Goal: Information Seeking & Learning: Find specific fact

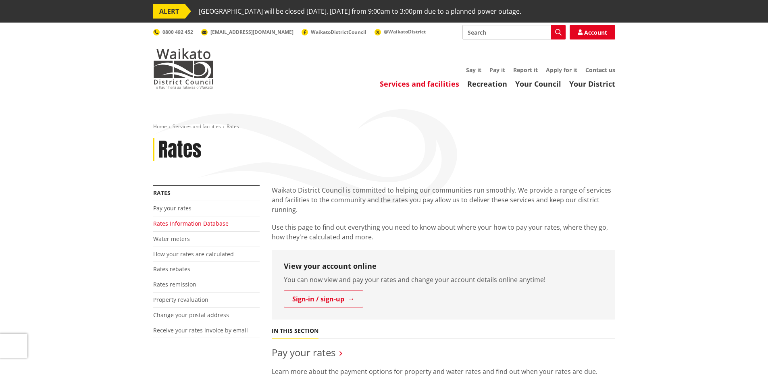
click at [182, 224] on link "Rates Information Database" at bounding box center [190, 224] width 75 height 8
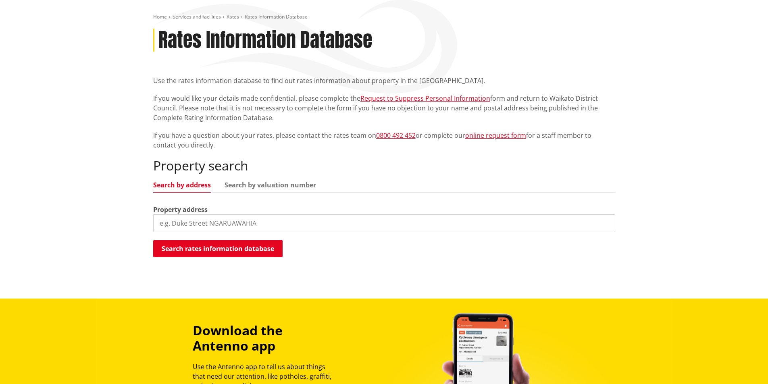
scroll to position [121, 0]
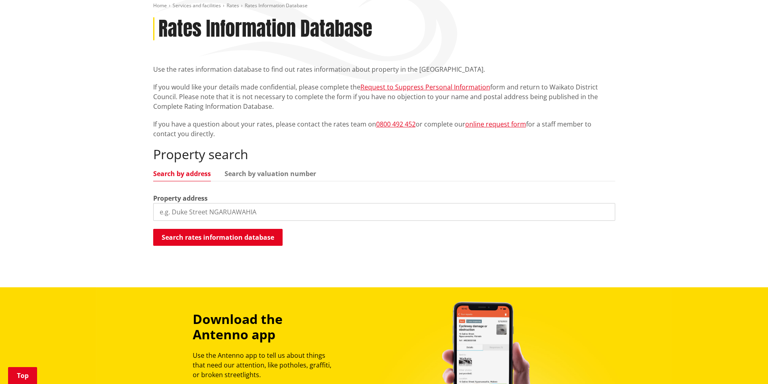
click at [176, 213] on input "search" at bounding box center [384, 212] width 462 height 18
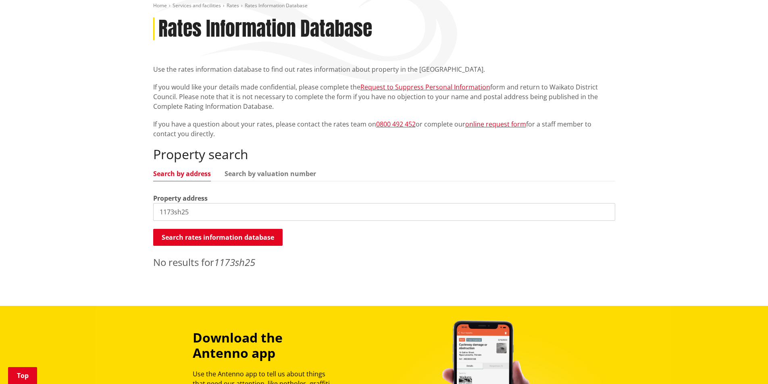
click at [197, 210] on input "1173sh25" at bounding box center [384, 212] width 462 height 18
click at [173, 212] on input "1173sh25" at bounding box center [384, 212] width 462 height 18
click at [208, 210] on input "1173 sh25" at bounding box center [384, 212] width 462 height 18
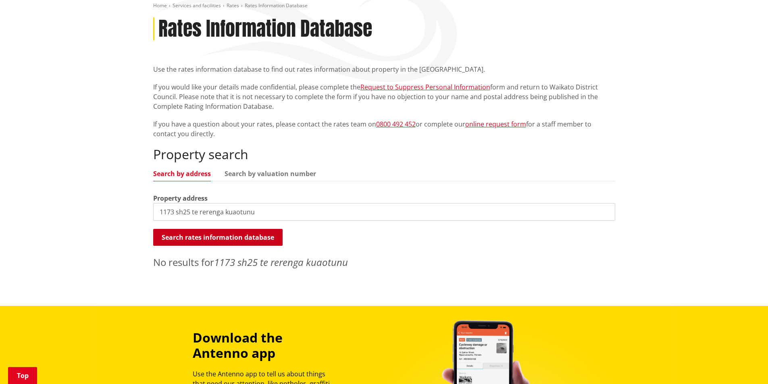
click at [257, 234] on button "Search rates information database" at bounding box center [217, 237] width 129 height 17
drag, startPoint x: 190, startPoint y: 212, endPoint x: 180, endPoint y: 213, distance: 10.1
click at [180, 213] on input "1173 sh25 te rerenga kuaotunu" at bounding box center [384, 212] width 462 height 18
drag, startPoint x: 304, startPoint y: 214, endPoint x: 229, endPoint y: 210, distance: 75.9
click at [229, 210] on input "1173 state highway 25 te rerenga kuaotunu" at bounding box center [384, 212] width 462 height 18
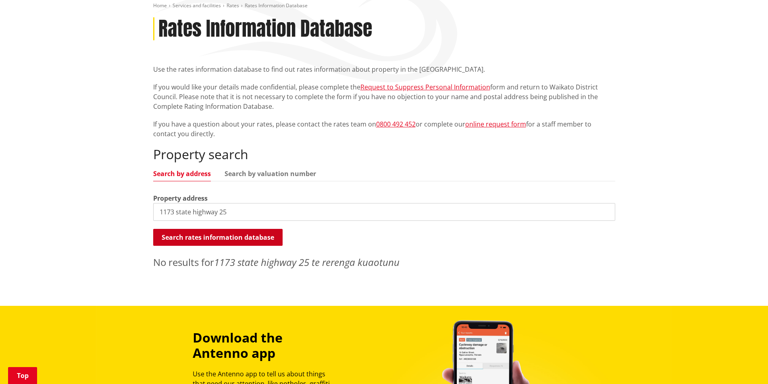
click at [268, 238] on button "Search rates information database" at bounding box center [217, 237] width 129 height 17
click at [237, 213] on input "1173 state highway 25" at bounding box center [384, 212] width 462 height 18
click at [262, 215] on input "1173 state highway 25" at bounding box center [384, 212] width 462 height 18
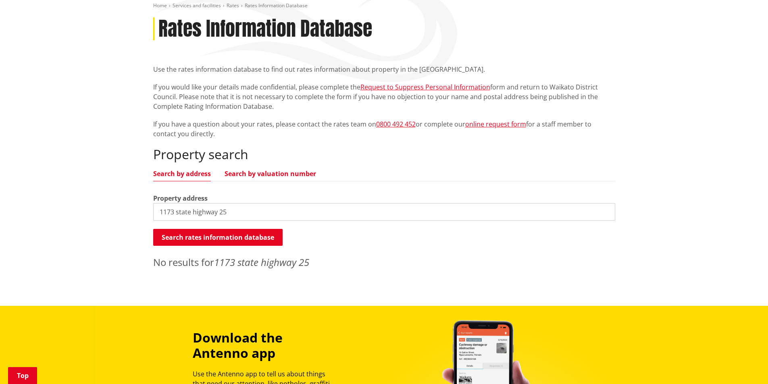
click at [271, 174] on link "Search by valuation number" at bounding box center [269, 173] width 91 height 6
click at [200, 171] on link "Search by address" at bounding box center [182, 173] width 58 height 6
click at [242, 217] on input "1173 state highway 25" at bounding box center [384, 212] width 462 height 18
drag, startPoint x: 248, startPoint y: 210, endPoint x: 177, endPoint y: 214, distance: 71.1
click at [177, 214] on input "1173 state highway 25" at bounding box center [384, 212] width 462 height 18
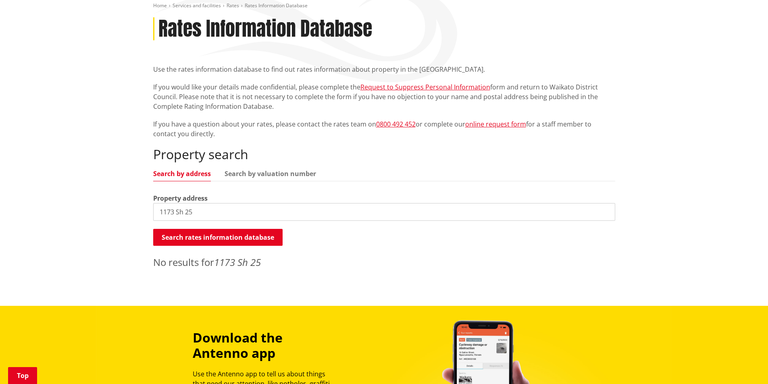
click at [210, 213] on input "1173 Sh 25" at bounding box center [384, 212] width 462 height 18
type input "1173 State highway 25"
